Goal: Information Seeking & Learning: Find specific fact

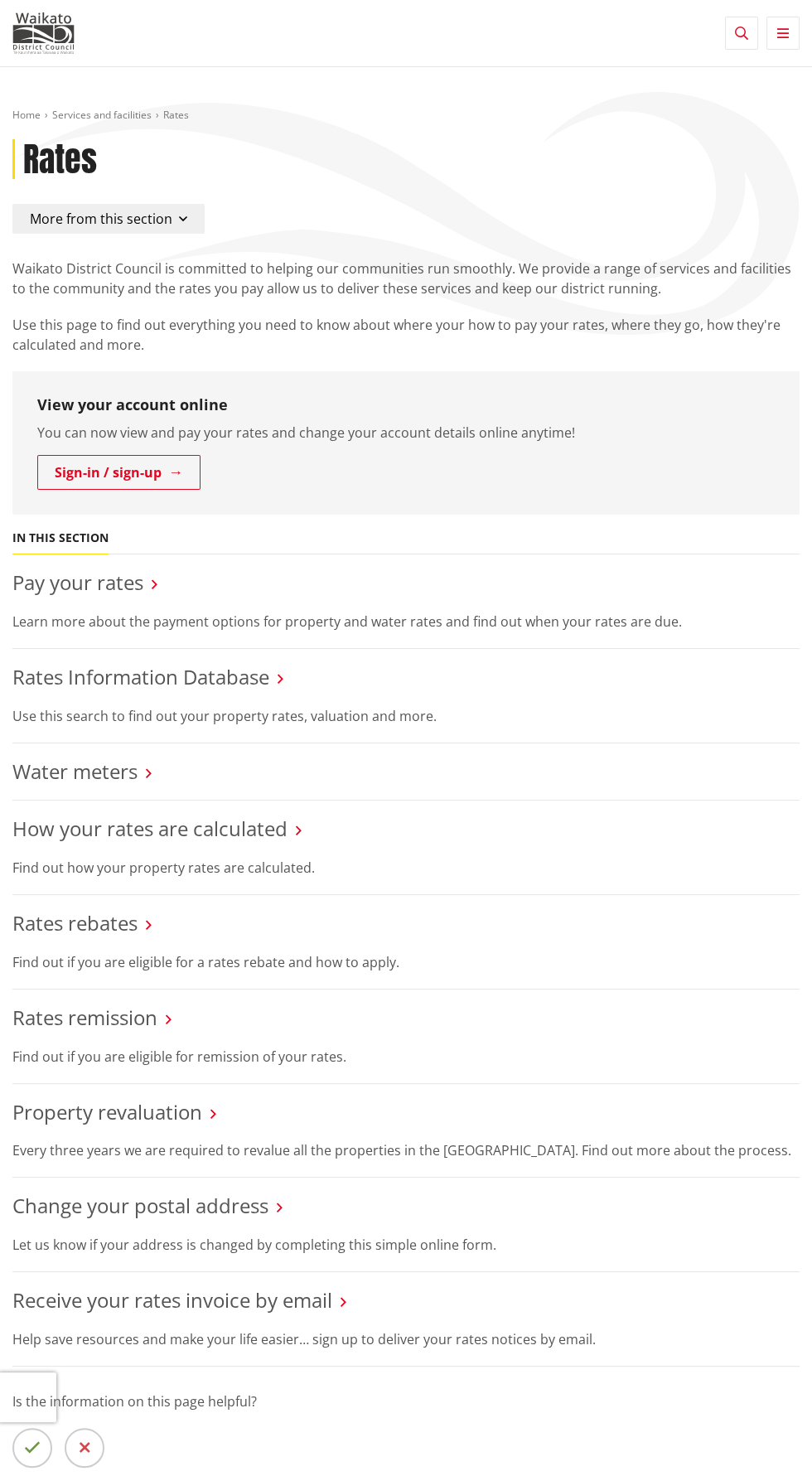
click at [670, 691] on li "Rates Information Database Use this search to find out your property rates, val…" at bounding box center [406, 697] width 787 height 95
click at [261, 678] on link "Rates Information Database" at bounding box center [140, 677] width 257 height 28
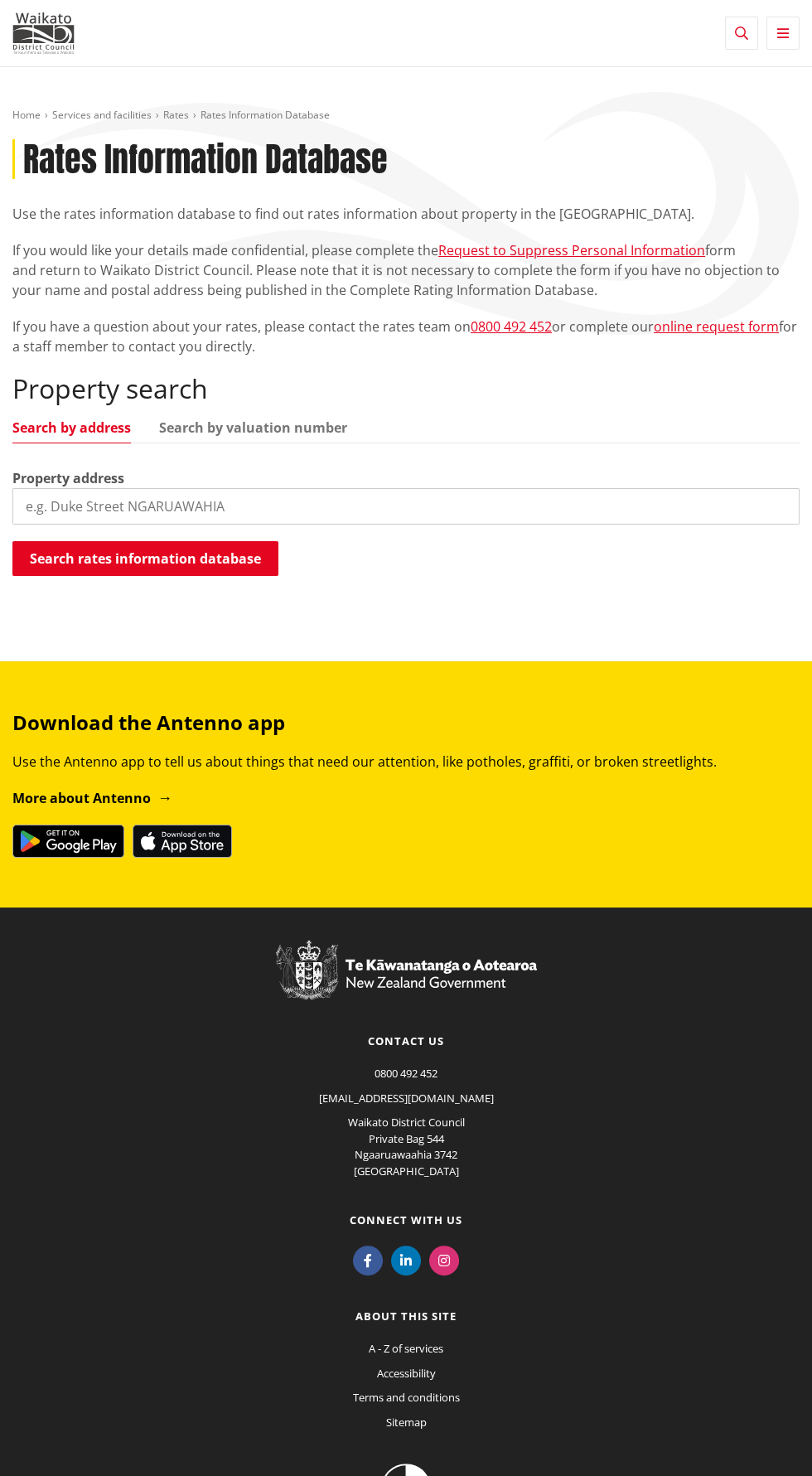
click at [601, 502] on input "search" at bounding box center [406, 506] width 787 height 36
type input "10 kereru"
click at [84, 549] on button "Search rates information database" at bounding box center [145, 559] width 266 height 34
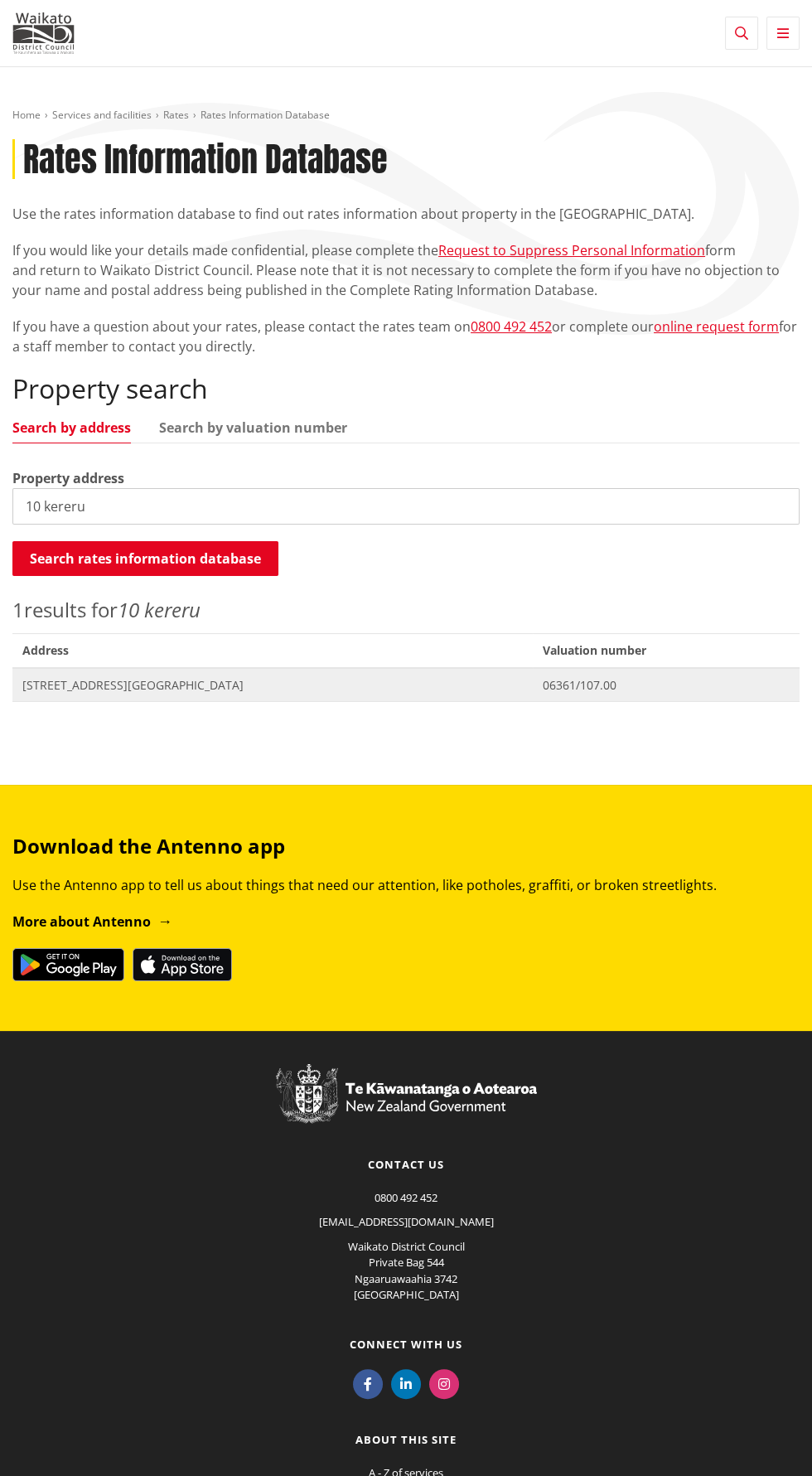
click at [184, 693] on span "Address 10 Kereru Road GLEN MASSEY" at bounding box center [272, 685] width 521 height 34
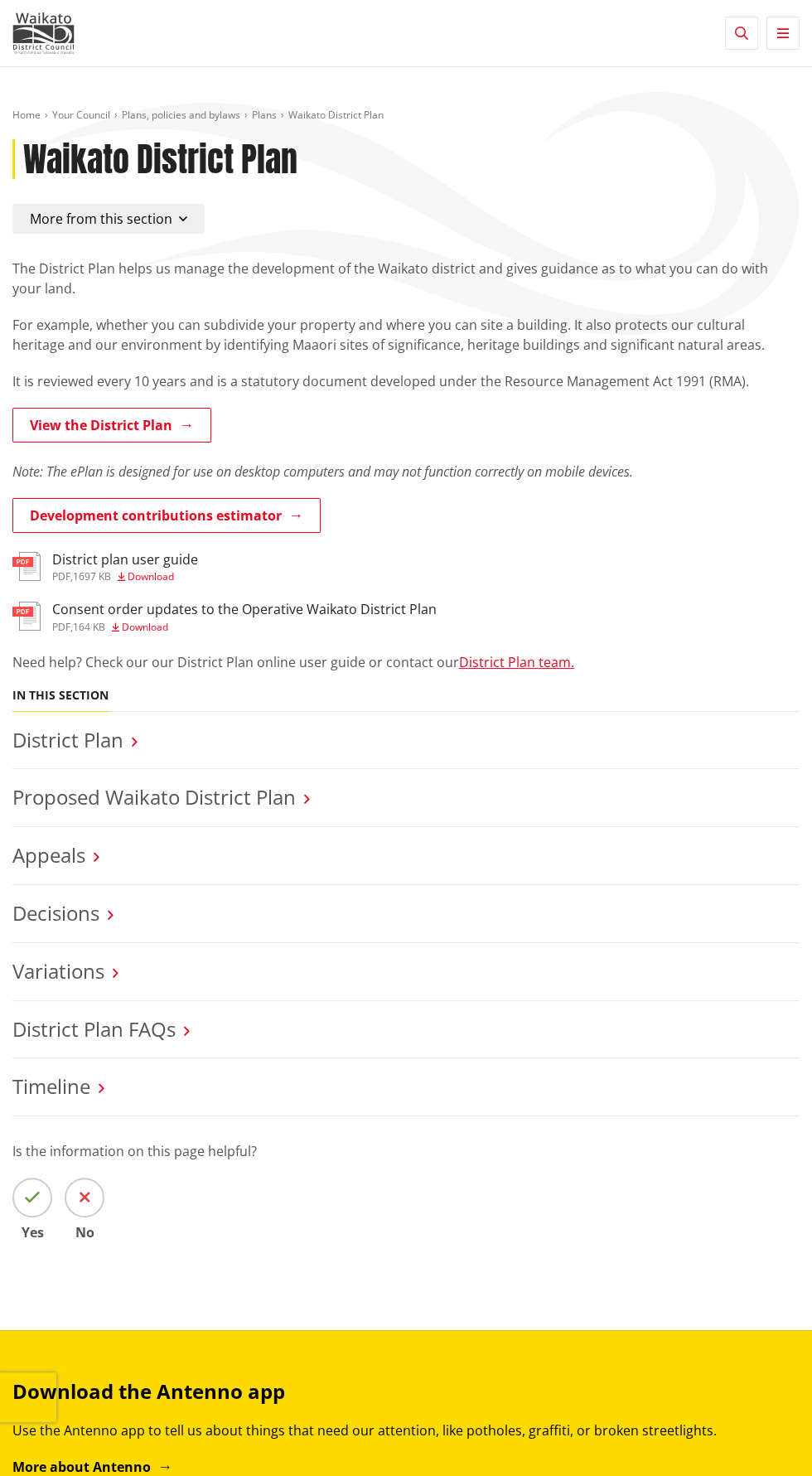
scroll to position [1, 0]
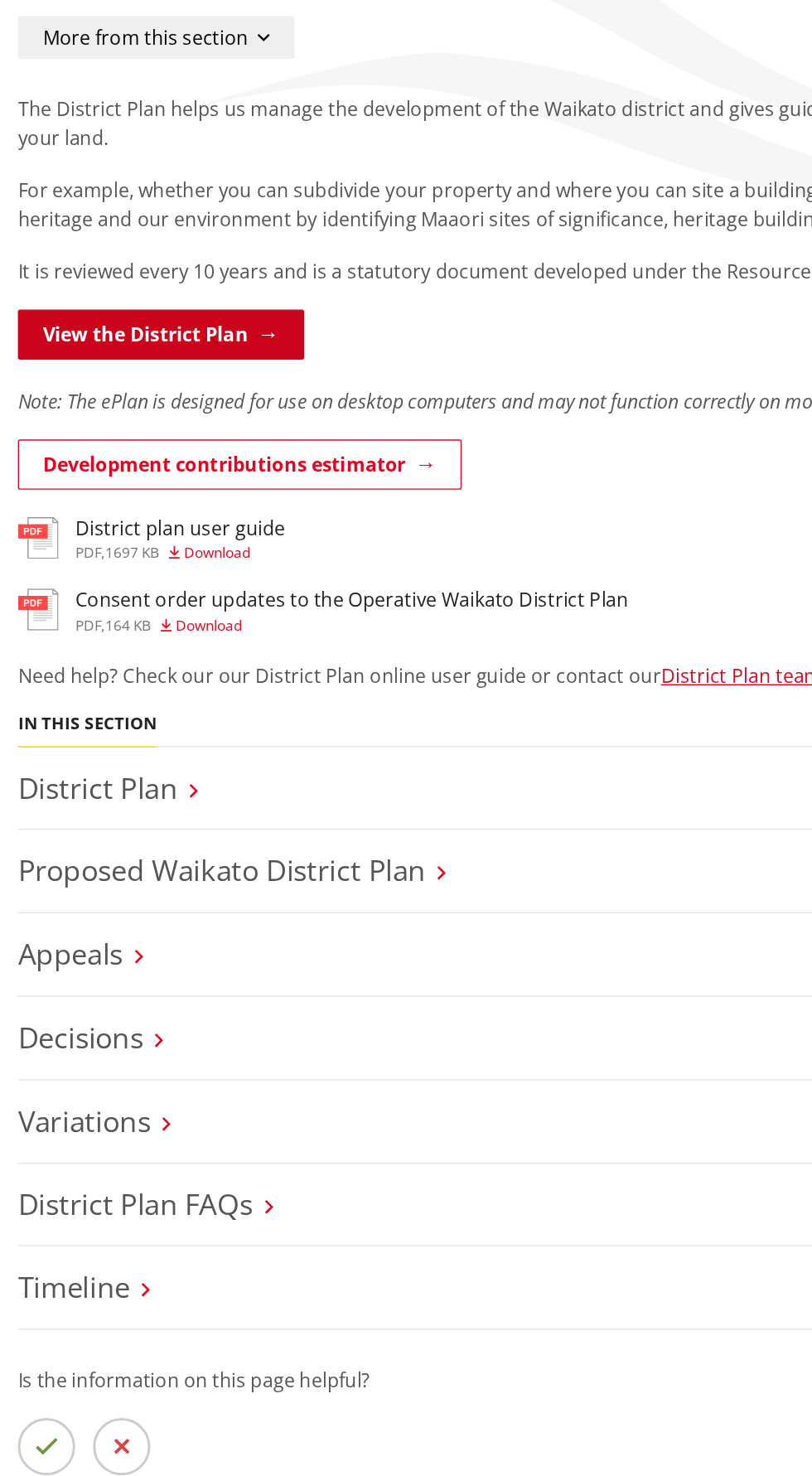
click at [58, 425] on link "View the District Plan" at bounding box center [111, 425] width 199 height 34
